Goal: Transaction & Acquisition: Purchase product/service

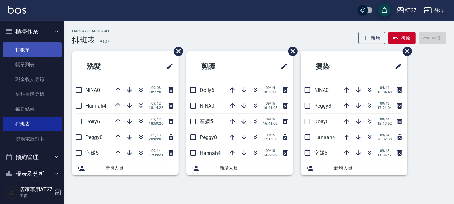
click at [34, 47] on link "打帳單" at bounding box center [32, 49] width 59 height 15
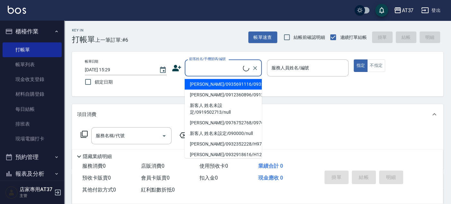
click at [197, 67] on input "顧客姓名/手機號碼/編號" at bounding box center [215, 67] width 55 height 11
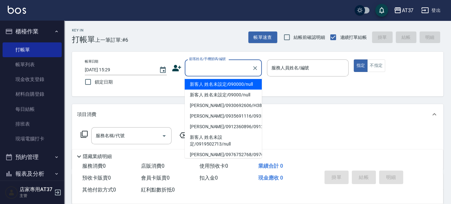
click at [209, 84] on li "新客人 姓名未設定/090000/null" at bounding box center [223, 84] width 77 height 11
type input "新客人 姓名未設定/090000/null"
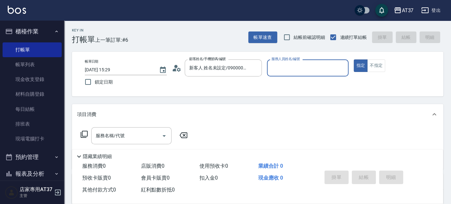
click at [283, 69] on input "服務人員姓名/編號" at bounding box center [308, 67] width 76 height 11
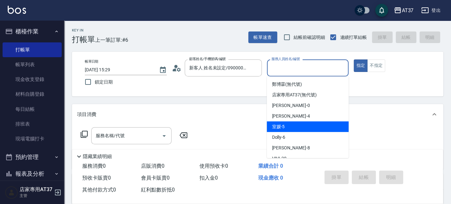
scroll to position [36, 0]
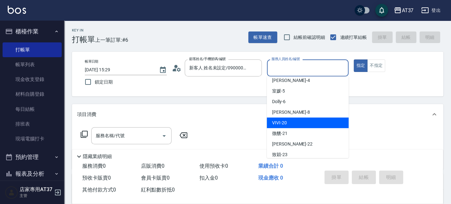
click at [287, 121] on div "VIVI -20" at bounding box center [308, 123] width 82 height 11
type input "VIVI-20"
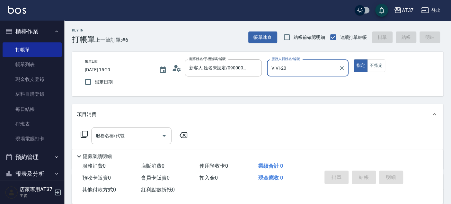
click at [140, 132] on input "服務名稱/代號" at bounding box center [126, 135] width 65 height 11
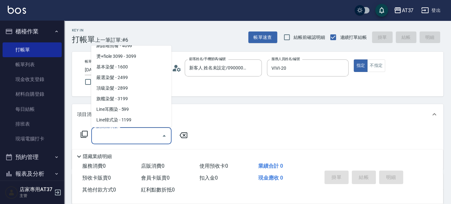
scroll to position [679, 0]
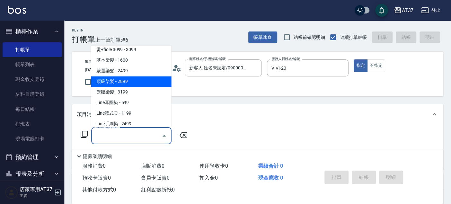
click at [134, 82] on span "頂級染髮 - 2899" at bounding box center [131, 81] width 80 height 11
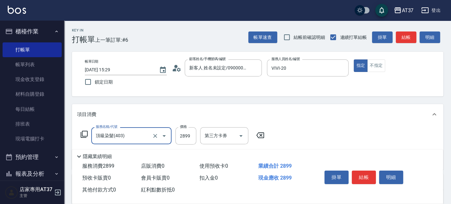
type input "頂級染髮(403)"
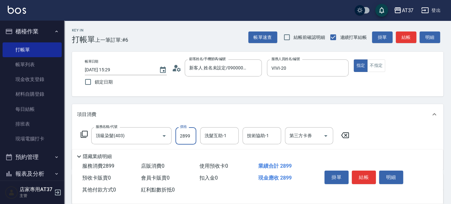
click at [195, 135] on input "2899" at bounding box center [185, 135] width 21 height 17
type input "2900"
click at [363, 174] on button "結帳" at bounding box center [364, 177] width 24 height 13
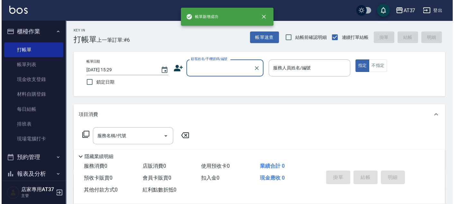
scroll to position [0, 0]
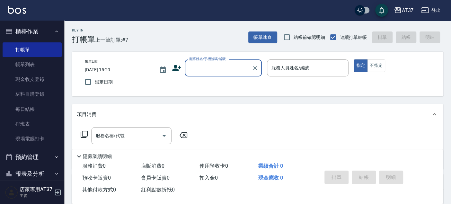
drag, startPoint x: 45, startPoint y: 127, endPoint x: 183, endPoint y: 160, distance: 141.3
click at [45, 127] on link "排班表" at bounding box center [32, 124] width 59 height 15
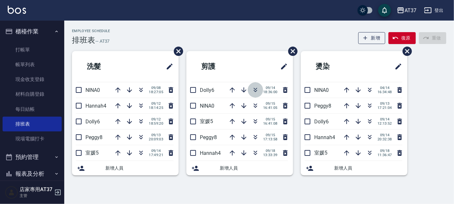
click at [256, 90] on icon "button" at bounding box center [256, 90] width 8 height 8
click at [256, 105] on icon "button" at bounding box center [256, 106] width 8 height 8
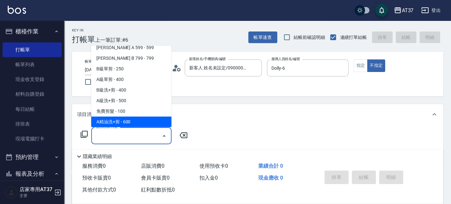
scroll to position [161, 0]
type input "B精油洗+剪(207)"
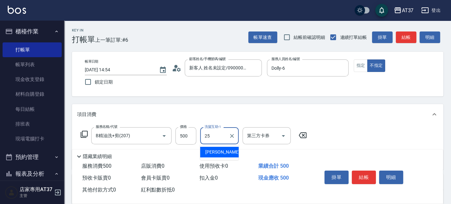
type input "[PERSON_NAME]-25"
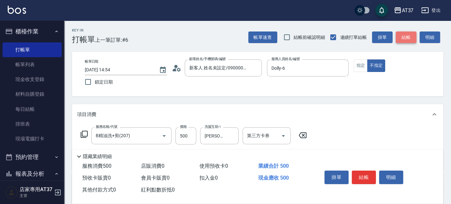
click at [401, 41] on button "結帳" at bounding box center [406, 37] width 21 height 12
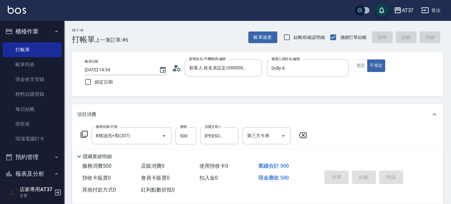
type input "[DATE] 16:15"
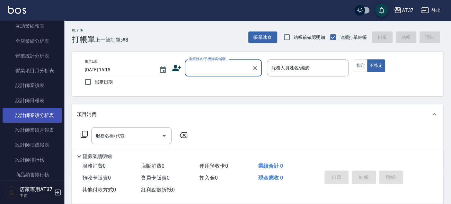
scroll to position [285, 0]
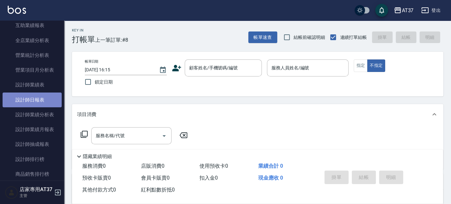
click at [35, 103] on link "設計師日報表" at bounding box center [32, 100] width 59 height 15
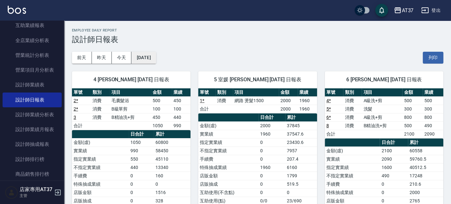
click at [138, 58] on button "[DATE]" at bounding box center [143, 58] width 24 height 12
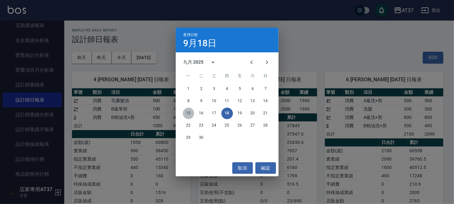
click at [186, 113] on button "15" at bounding box center [189, 114] width 12 height 12
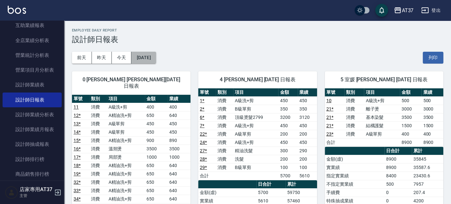
click at [148, 58] on button "[DATE]" at bounding box center [143, 58] width 24 height 12
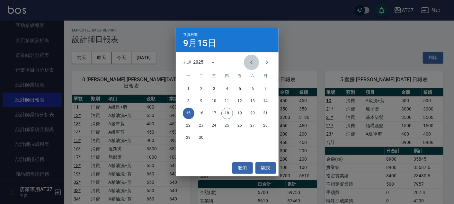
click at [248, 65] on icon "Previous month" at bounding box center [252, 62] width 8 height 8
click at [188, 127] on button "18" at bounding box center [189, 126] width 12 height 12
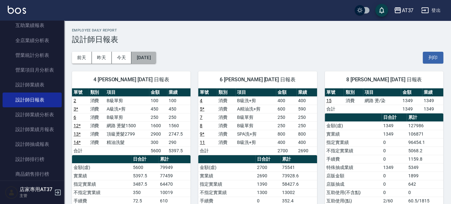
click at [156, 61] on button "[DATE]" at bounding box center [143, 58] width 24 height 12
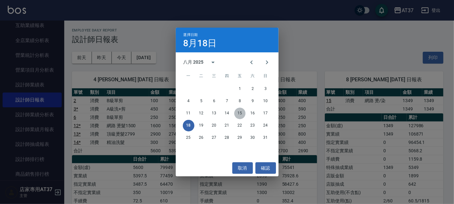
click at [238, 111] on button "15" at bounding box center [240, 114] width 12 height 12
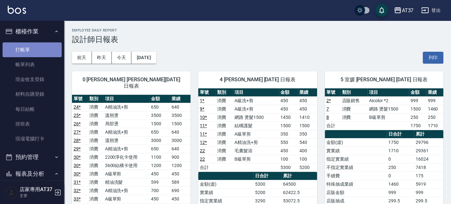
click at [45, 42] on link "打帳單" at bounding box center [32, 49] width 59 height 15
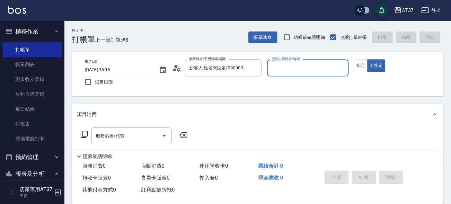
type input "新客人 姓名未設定/0900/null"
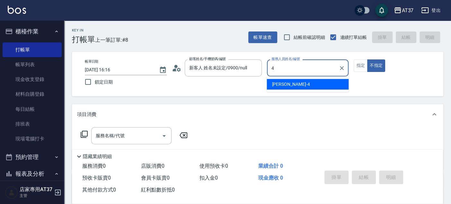
type input "[PERSON_NAME]-4"
type button "false"
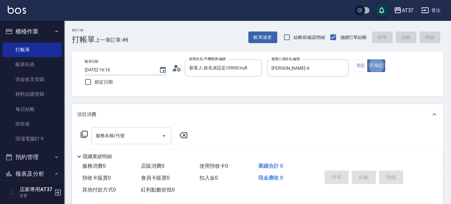
click at [136, 143] on div "服務名稱/代號" at bounding box center [131, 135] width 80 height 17
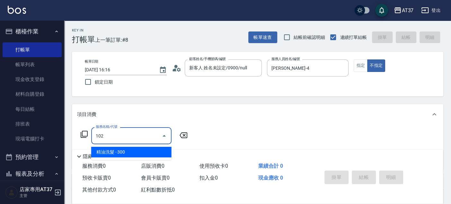
type input "精油洗髮(102)"
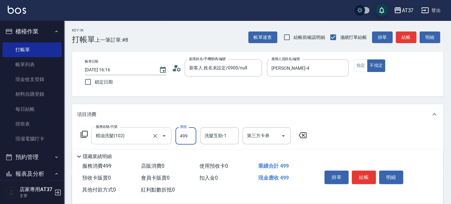
type input "499"
type input "微醺-21"
click at [363, 174] on button "結帳" at bounding box center [364, 177] width 24 height 13
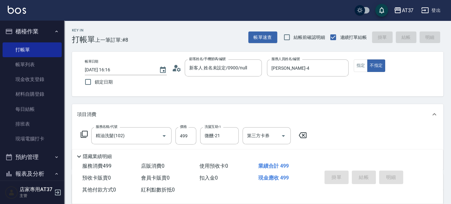
type input "[DATE] 16:17"
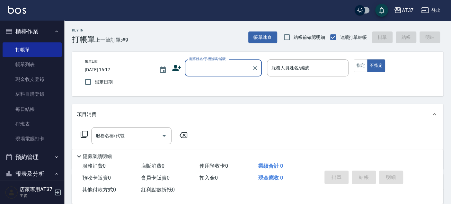
click at [230, 76] on div "帳單日期 [DATE] 16:17 鎖定日期 顧客姓名/手機號碼/編號 顧客姓名/手機號碼/編號 服務人員姓名/編號 服務人員姓名/編號 指定 不指定" at bounding box center [258, 73] width 356 height 29
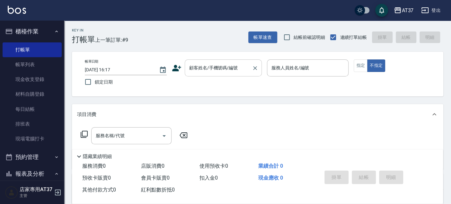
click at [227, 64] on div "顧客姓名/手機號碼/編號 顧客姓名/手機號碼/編號" at bounding box center [223, 67] width 77 height 17
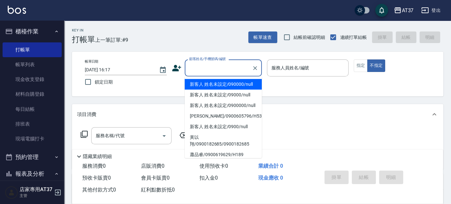
click at [236, 85] on li "新客人 姓名未設定/090000/null" at bounding box center [223, 84] width 77 height 11
type input "新客人 姓名未設定/090000/null"
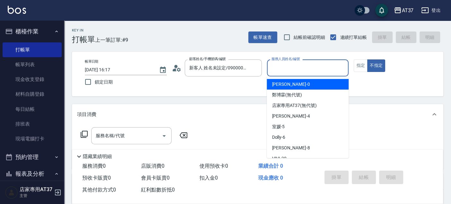
click at [299, 66] on input "服務人員姓名/編號" at bounding box center [308, 67] width 76 height 11
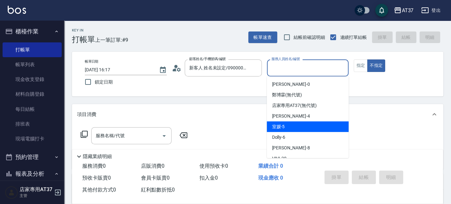
click at [314, 129] on div "室媛 -5" at bounding box center [308, 126] width 82 height 11
type input "室媛-5"
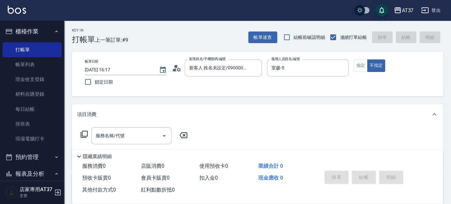
click at [124, 144] on div "服務名稱/代號 服務名稱/代號" at bounding box center [134, 145] width 114 height 37
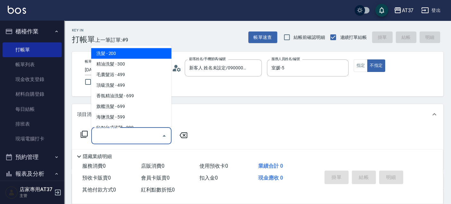
click at [124, 140] on input "服務名稱/代號" at bounding box center [126, 135] width 65 height 11
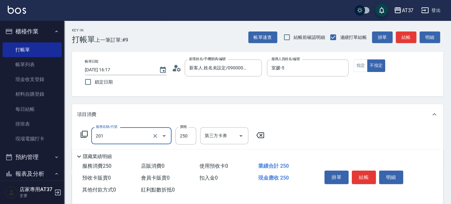
type input "B級單剪(201)"
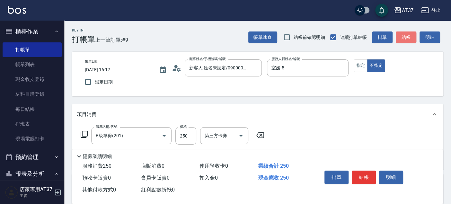
drag, startPoint x: 402, startPoint y: 35, endPoint x: 451, endPoint y: 33, distance: 48.2
click at [403, 35] on button "結帳" at bounding box center [406, 37] width 21 height 12
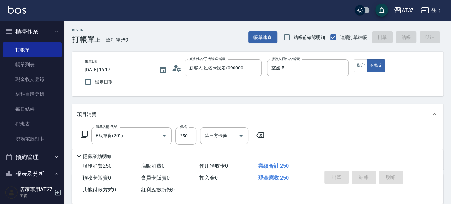
type input "[DATE] 16:44"
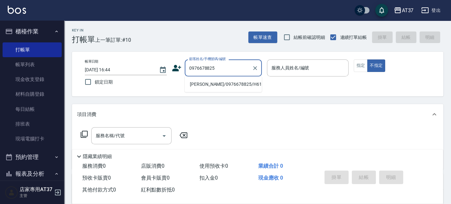
click at [244, 82] on li "[PERSON_NAME]/0976678825/H612" at bounding box center [223, 84] width 77 height 11
type input "[PERSON_NAME]/0976678825/H612"
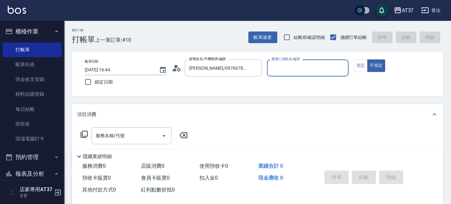
type input "[PERSON_NAME]-4"
click at [352, 69] on div "帳單日期 [DATE] 16:44 鎖定日期 顧客姓名/手機號碼/編號 [PERSON_NAME]/0976678825/H612 顧客姓名/手機號碼/編號 …" at bounding box center [258, 73] width 356 height 29
click at [363, 69] on button "指定" at bounding box center [361, 65] width 14 height 13
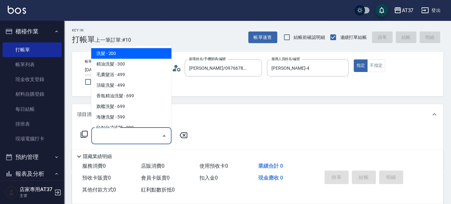
click at [132, 140] on input "服務名稱/代號" at bounding box center [126, 135] width 65 height 11
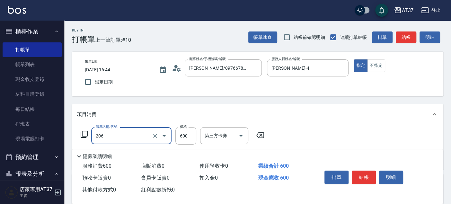
type input "A精油洗+剪(206)"
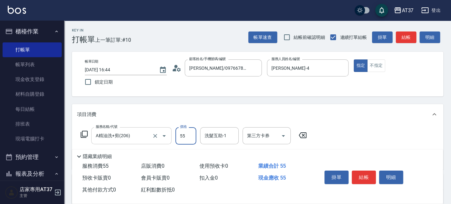
type input "550"
type input "1"
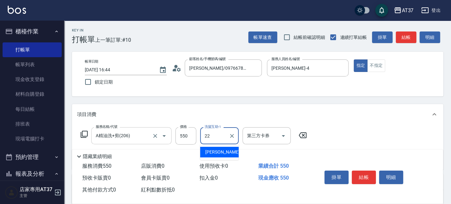
type input "威廉-22"
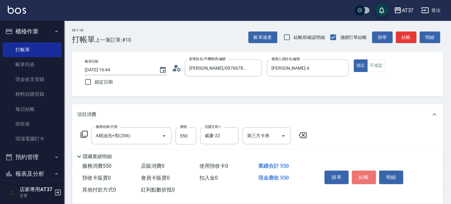
click at [359, 175] on button "結帳" at bounding box center [364, 177] width 24 height 13
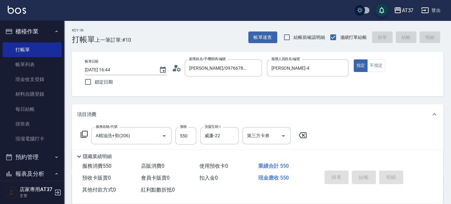
type input "[DATE] 17:01"
